Goal: Navigation & Orientation: Find specific page/section

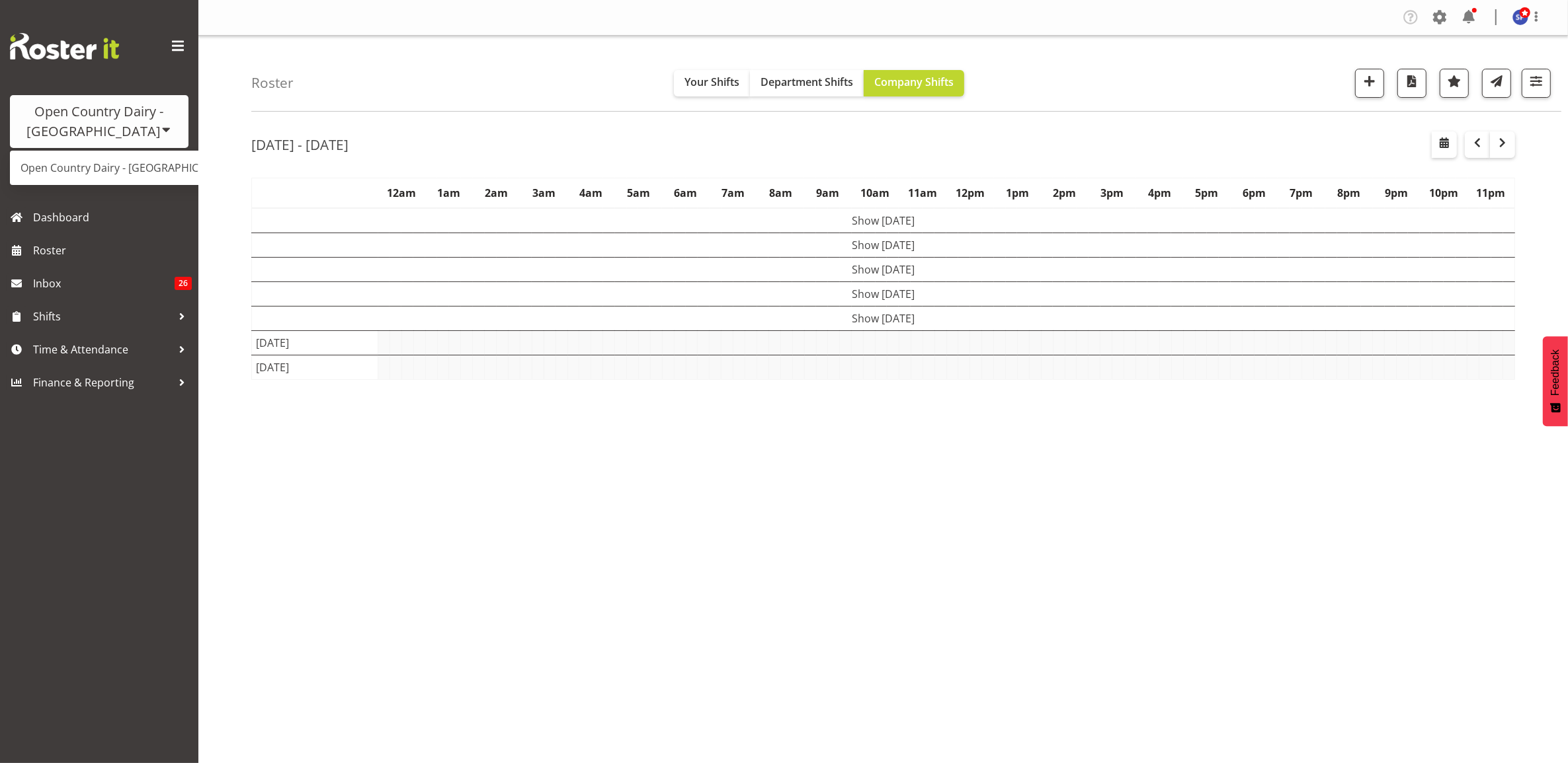
click at [91, 120] on div "Open Country Dairy - [GEOGRAPHIC_DATA]" at bounding box center [99, 122] width 152 height 39
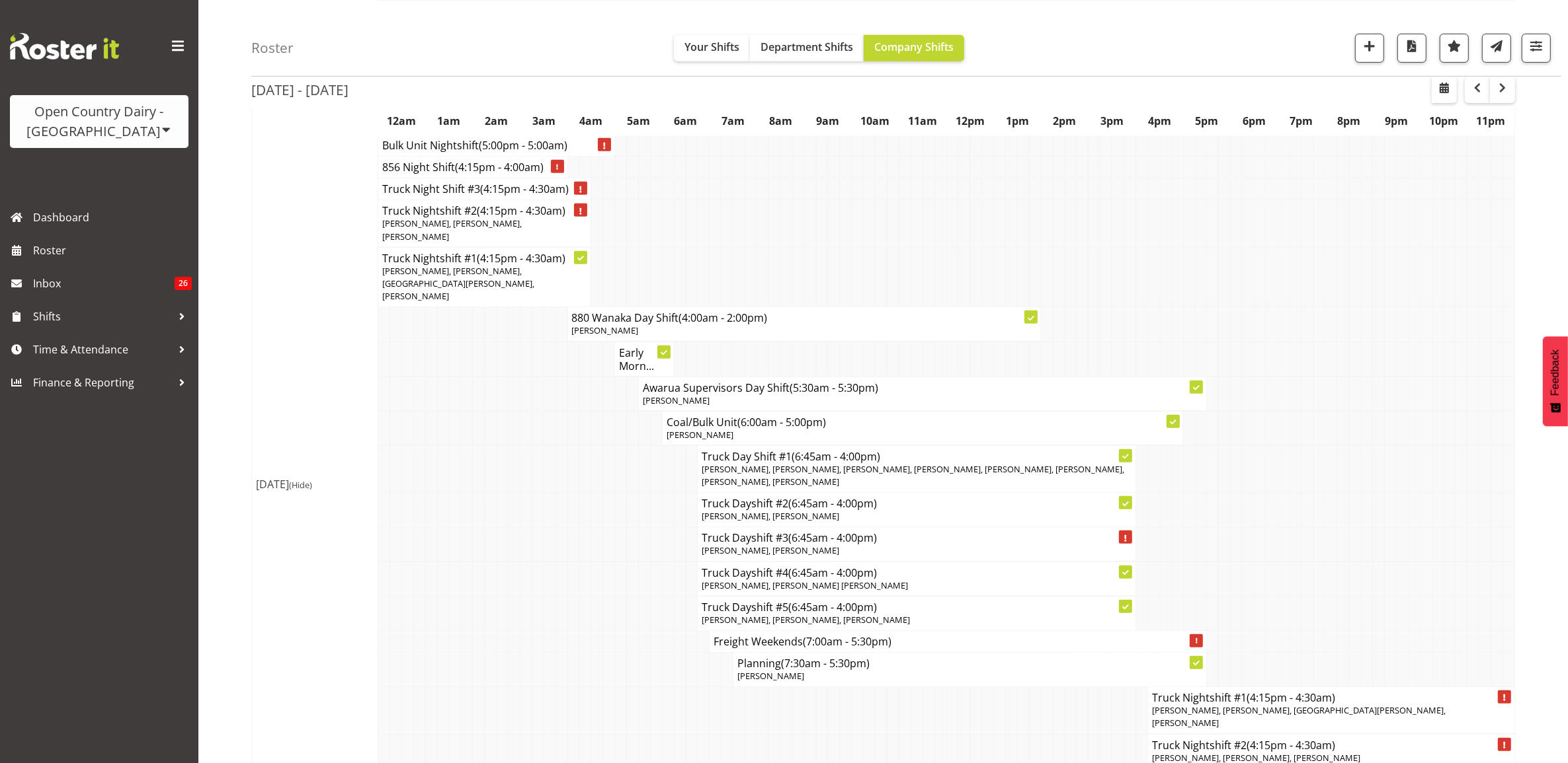
scroll to position [1045, 0]
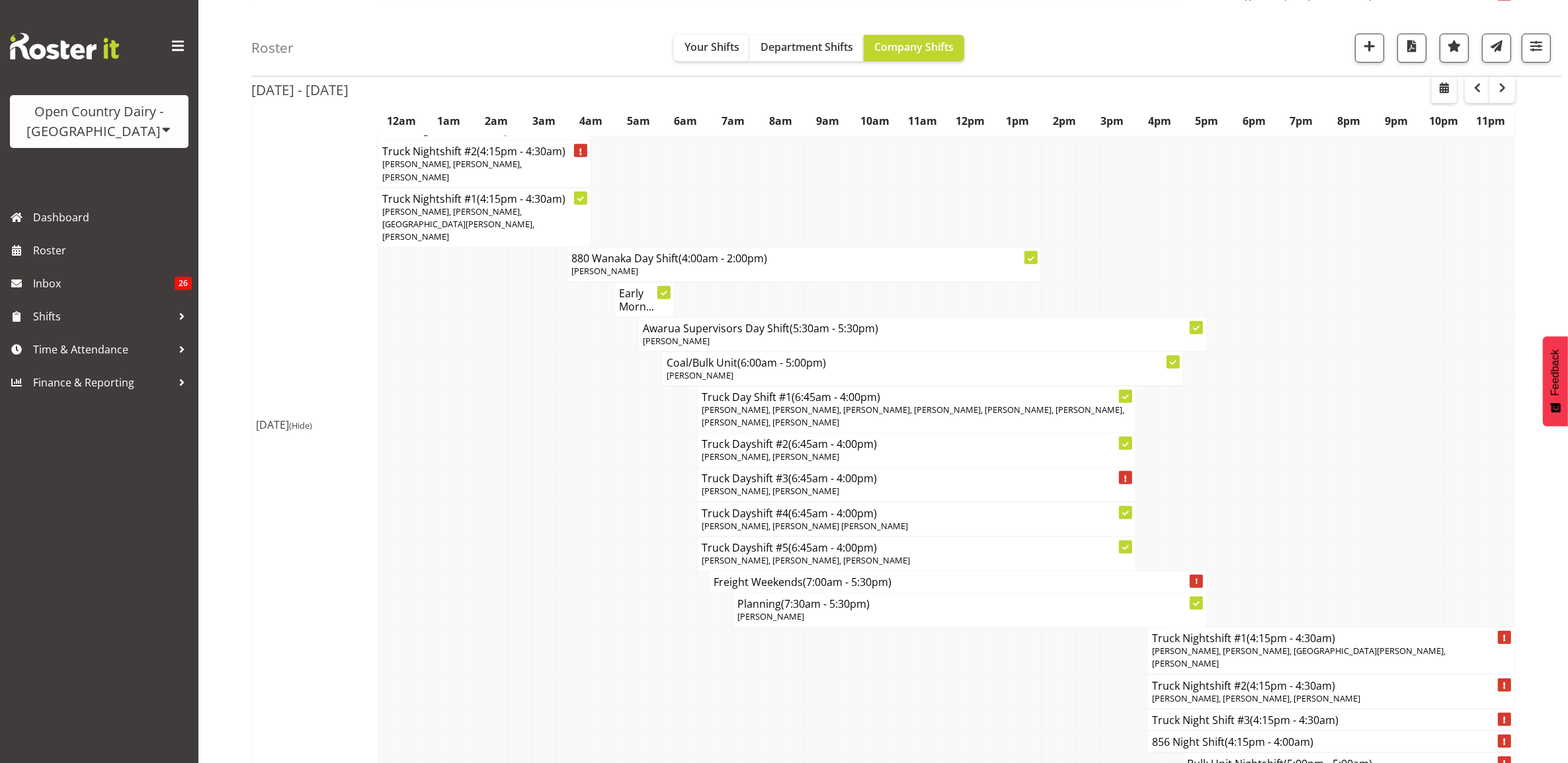
click at [93, 116] on div "Open Country Dairy - [GEOGRAPHIC_DATA]" at bounding box center [99, 122] width 152 height 39
click at [116, 172] on link "Open Country Dairy - [GEOGRAPHIC_DATA]" at bounding box center [137, 168] width 255 height 24
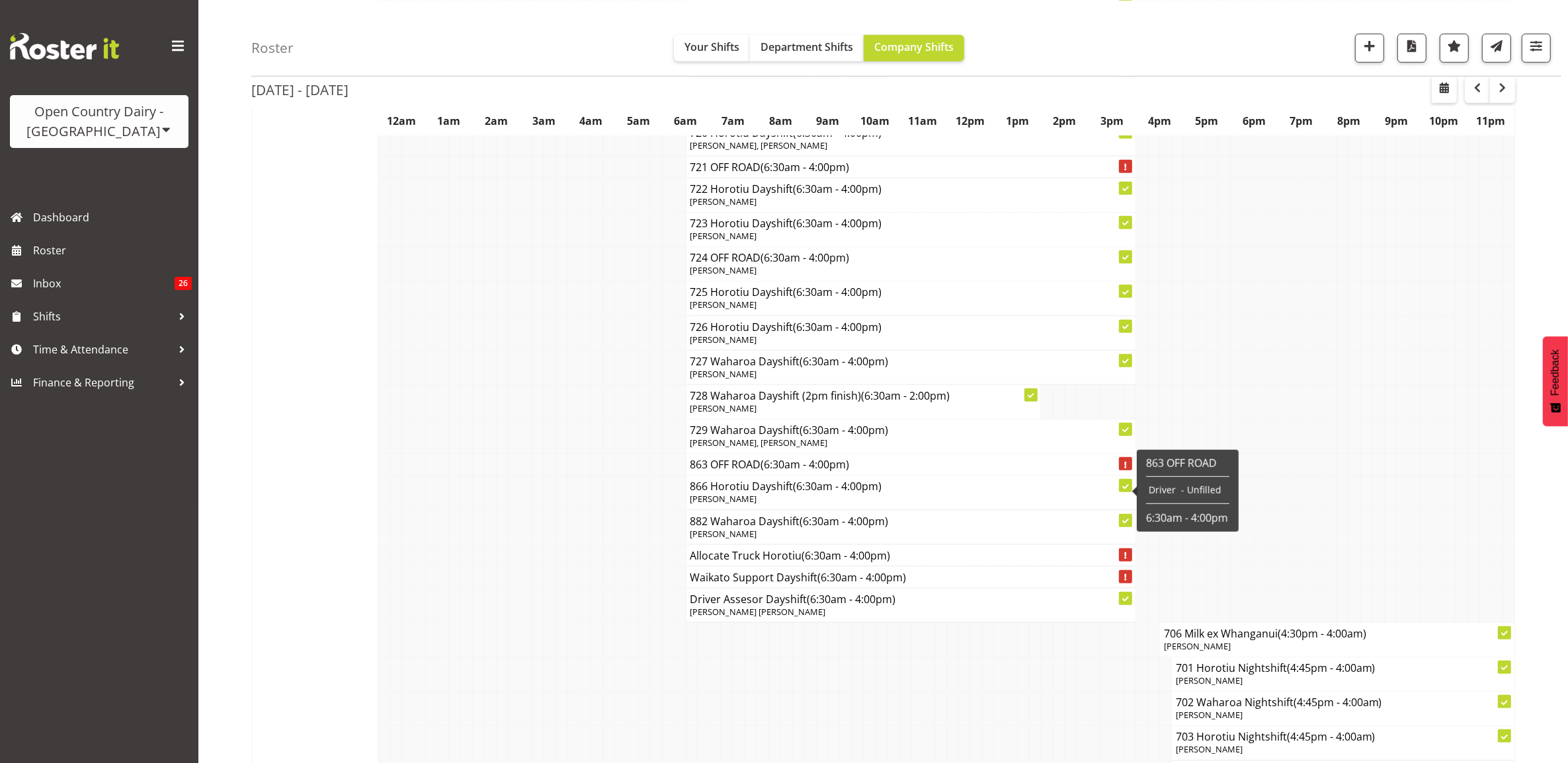
scroll to position [7683, 0]
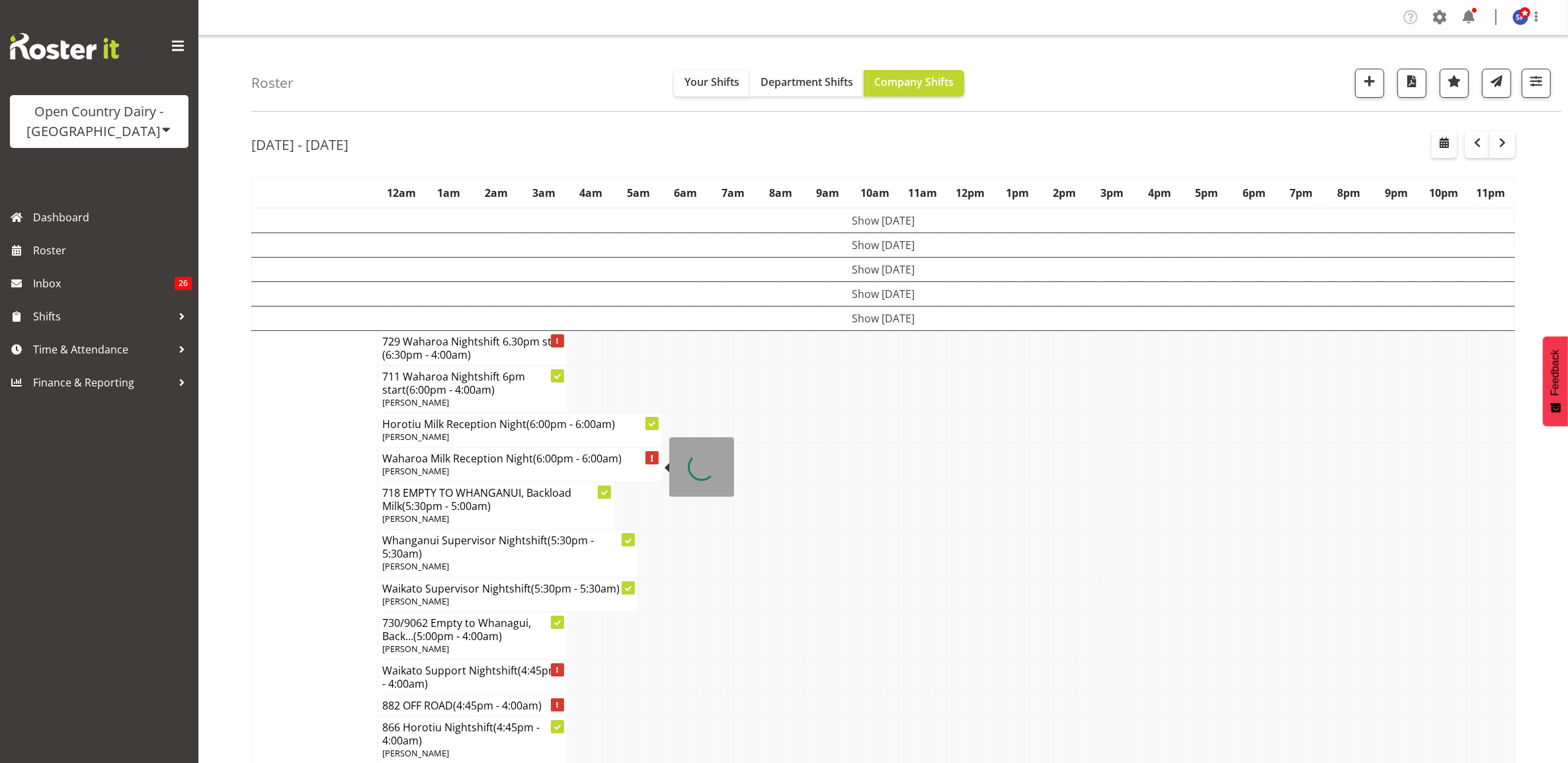
scroll to position [83, 0]
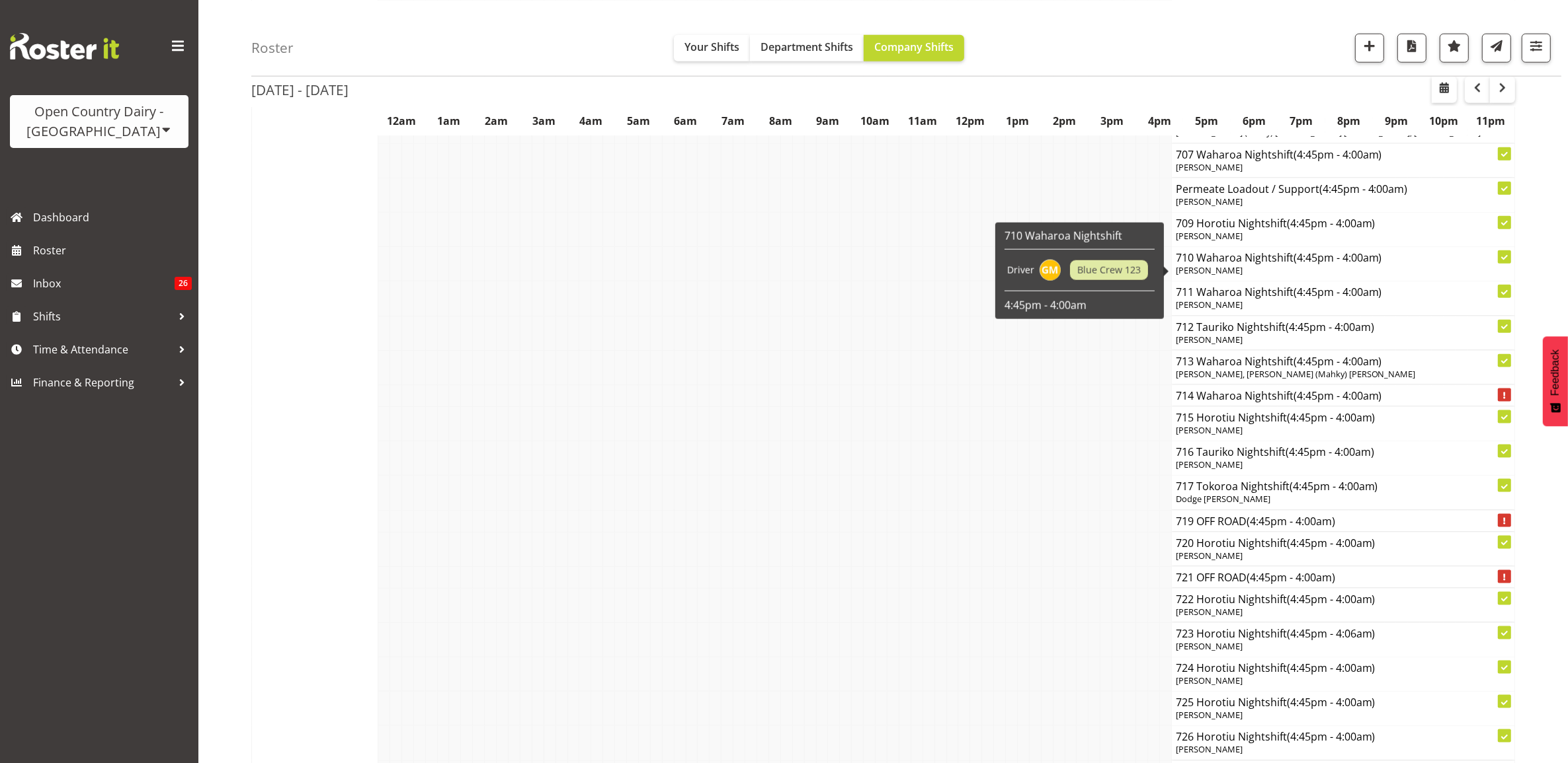
scroll to position [8179, 0]
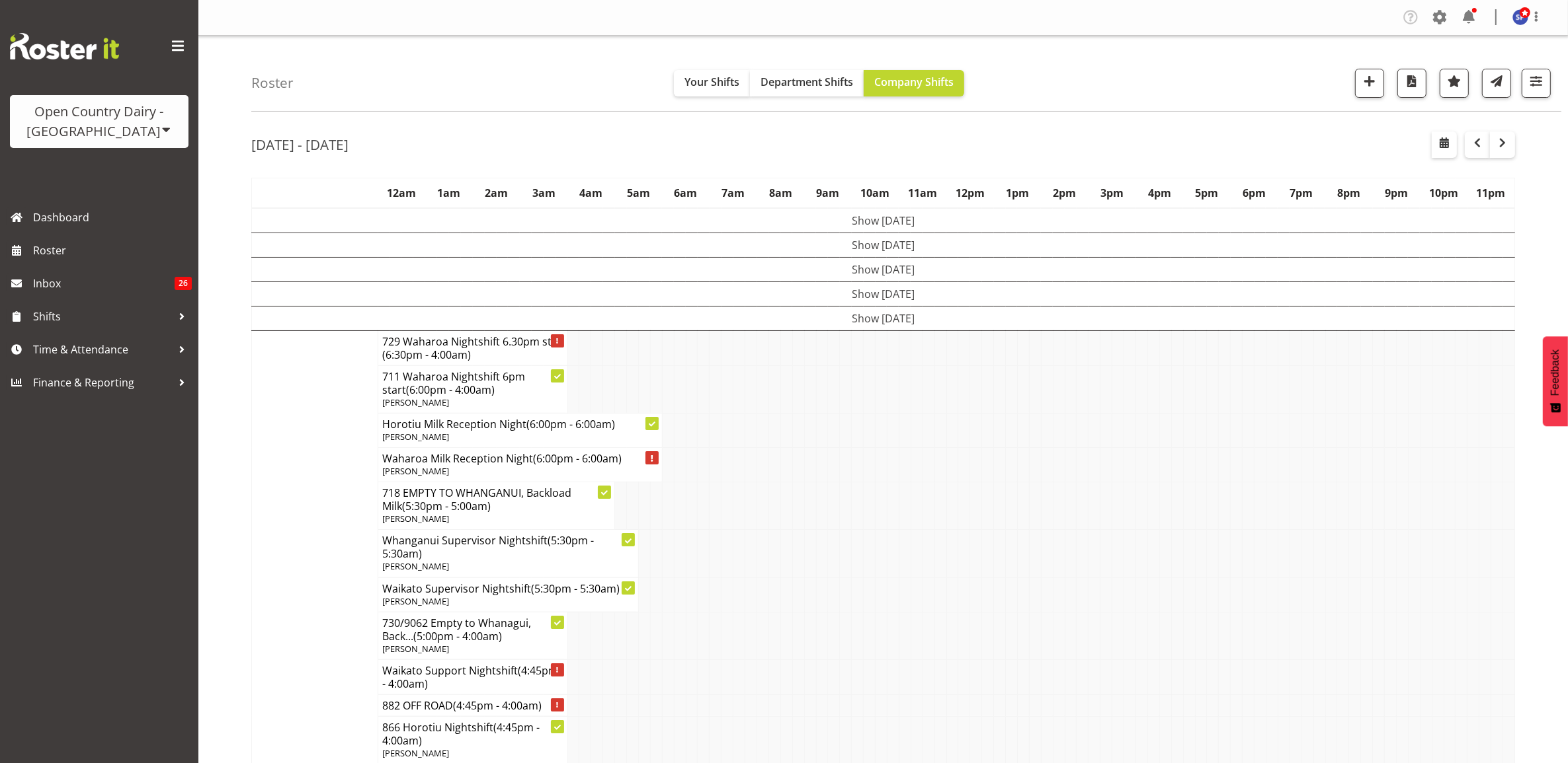
scroll to position [236, 0]
